Goal: Task Accomplishment & Management: Complete application form

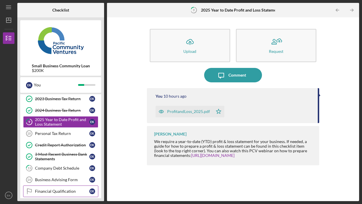
scroll to position [53, 0]
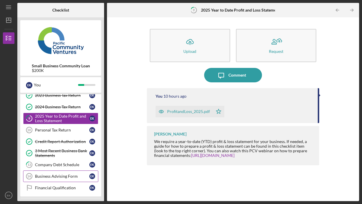
click at [60, 175] on div "Business Advising Form" at bounding box center [62, 176] width 54 height 5
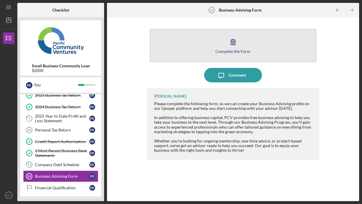
click at [235, 43] on icon "button" at bounding box center [233, 42] width 14 height 14
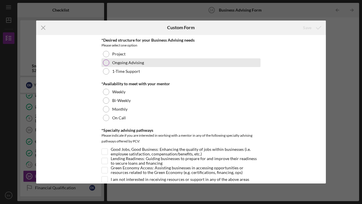
click at [108, 62] on div at bounding box center [106, 63] width 6 height 6
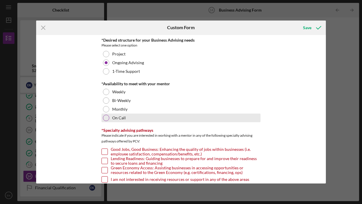
click at [105, 121] on div at bounding box center [106, 118] width 6 height 6
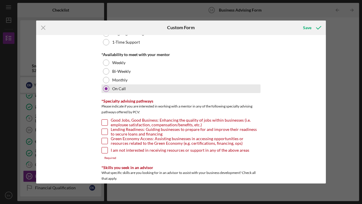
scroll to position [29, 0]
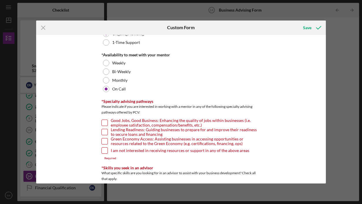
click at [106, 132] on input "Lending Readiness: Guiding businesses to prepare for and improve their readines…" at bounding box center [105, 132] width 6 height 6
checkbox input "true"
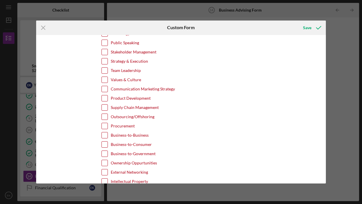
scroll to position [311, 0]
click at [103, 108] on input "Supply Chain Management" at bounding box center [105, 107] width 6 height 6
checkbox input "true"
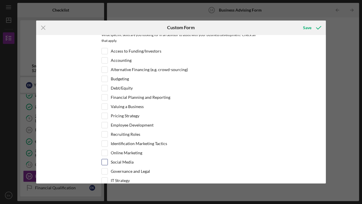
scroll to position [151, 0]
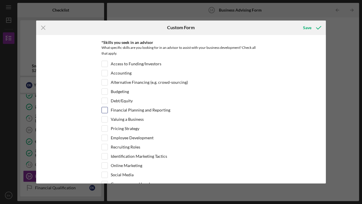
click at [107, 110] on div "Financial Planning and Reporting" at bounding box center [180, 111] width 159 height 9
click at [104, 112] on input "Financial Planning and Reporting" at bounding box center [105, 110] width 6 height 6
checkbox input "true"
click at [103, 63] on input "Access to Funding/Investors" at bounding box center [105, 64] width 6 height 6
checkbox input "true"
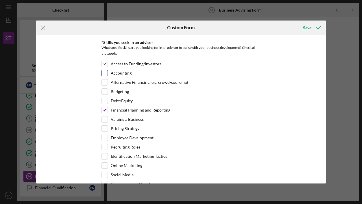
click at [104, 73] on input "Accounting" at bounding box center [105, 73] width 6 height 6
checkbox input "true"
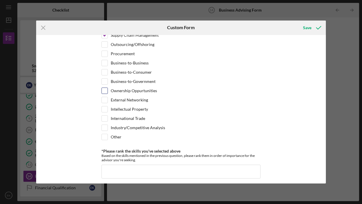
scroll to position [382, 0]
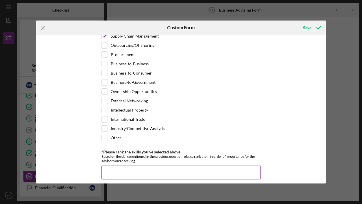
click at [119, 166] on input "*Please rank the skills you've selected above" at bounding box center [180, 173] width 159 height 14
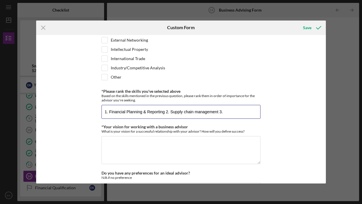
scroll to position [443, 0]
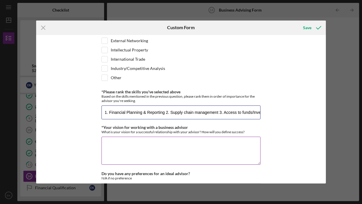
type input "1. Financial Planning & Reporting 2. Supply chain management 3. Access to funds…"
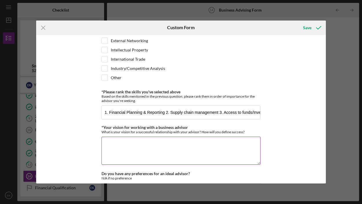
click at [130, 141] on textarea "*Your vision for working with a business advisor" at bounding box center [180, 151] width 159 height 28
type textarea "My ideal advisor is someone that I could"
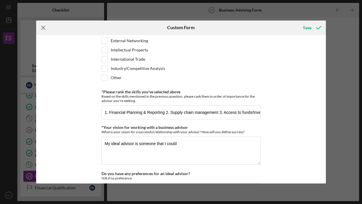
click at [44, 30] on icon "Icon/Menu Close" at bounding box center [43, 28] width 14 height 14
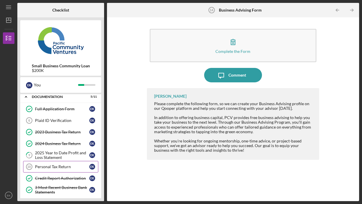
scroll to position [12, 0]
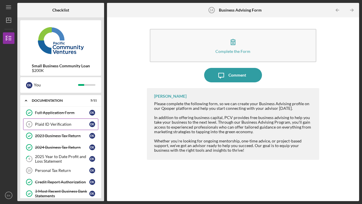
click at [55, 119] on link "Plaid ID Verification 6 Plaid ID Verification E K" at bounding box center [60, 125] width 75 height 12
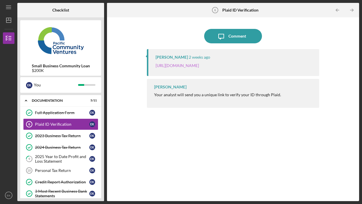
click at [196, 68] on link "[URL][DOMAIN_NAME]" at bounding box center [177, 65] width 43 height 5
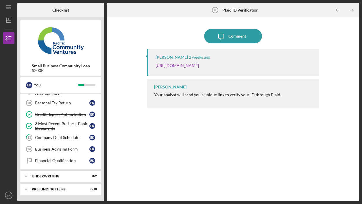
scroll to position [59, 0]
